Goal: Information Seeking & Learning: Understand process/instructions

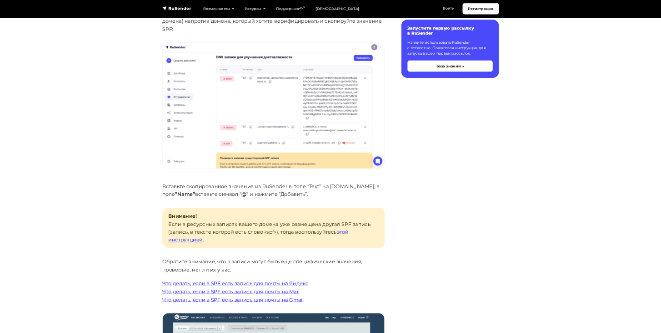
scroll to position [1501, 0]
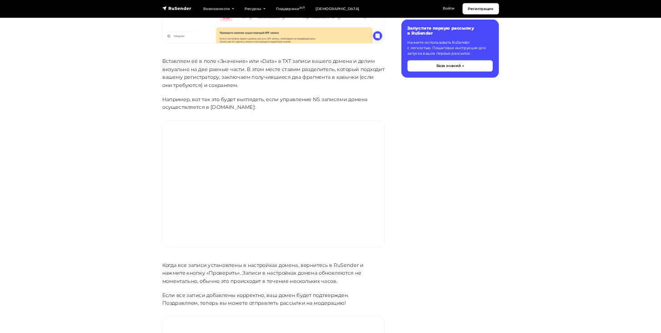
scroll to position [728, 0]
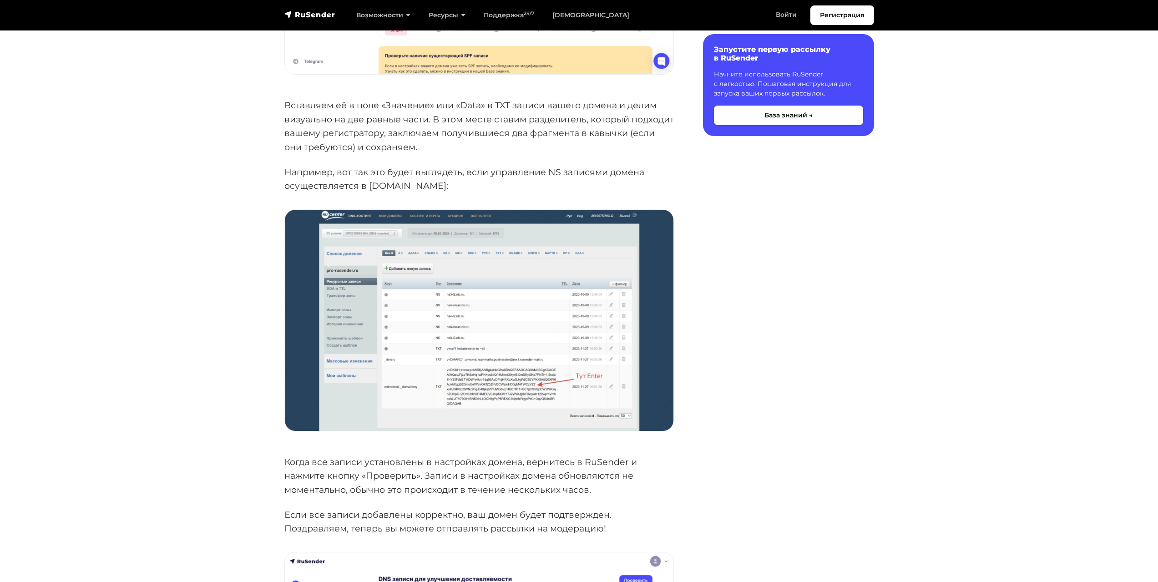
click at [466, 358] on img at bounding box center [479, 320] width 388 height 221
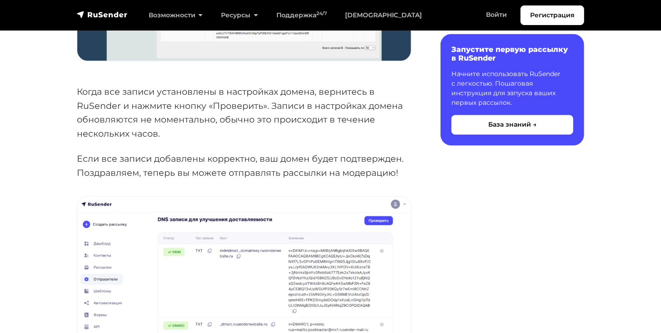
scroll to position [1092, 0]
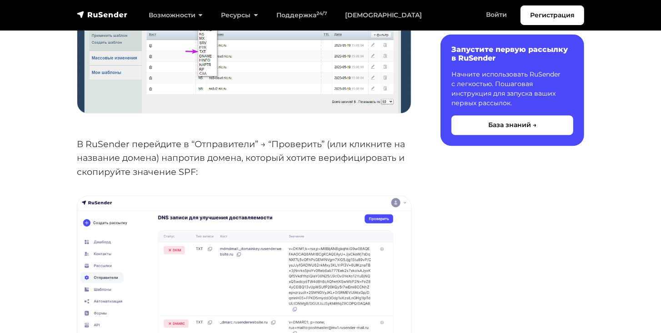
scroll to position [1247, 0]
